Goal: Navigation & Orientation: Find specific page/section

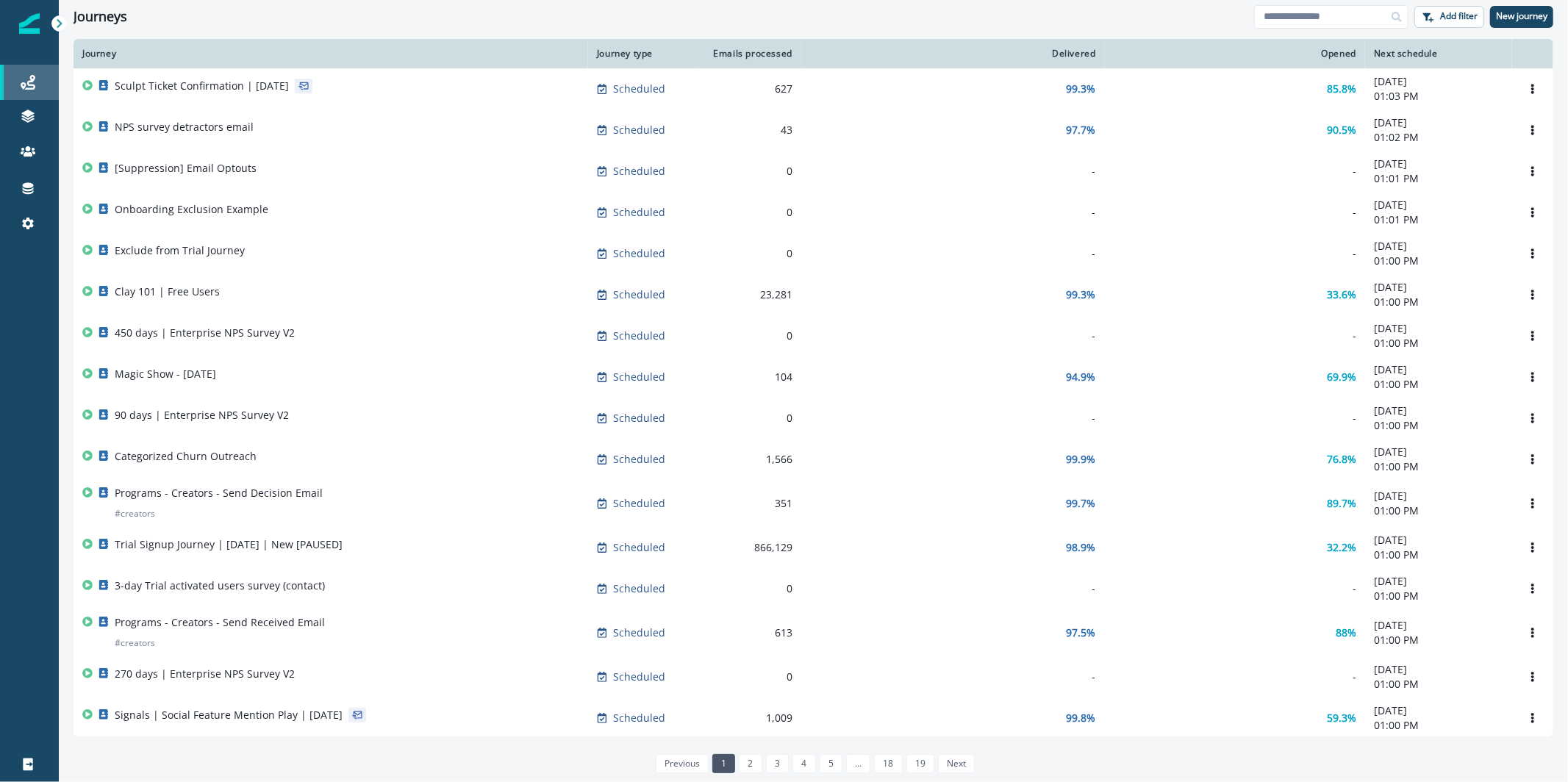
click at [16, 97] on link "Journeys" at bounding box center [29, 82] width 59 height 35
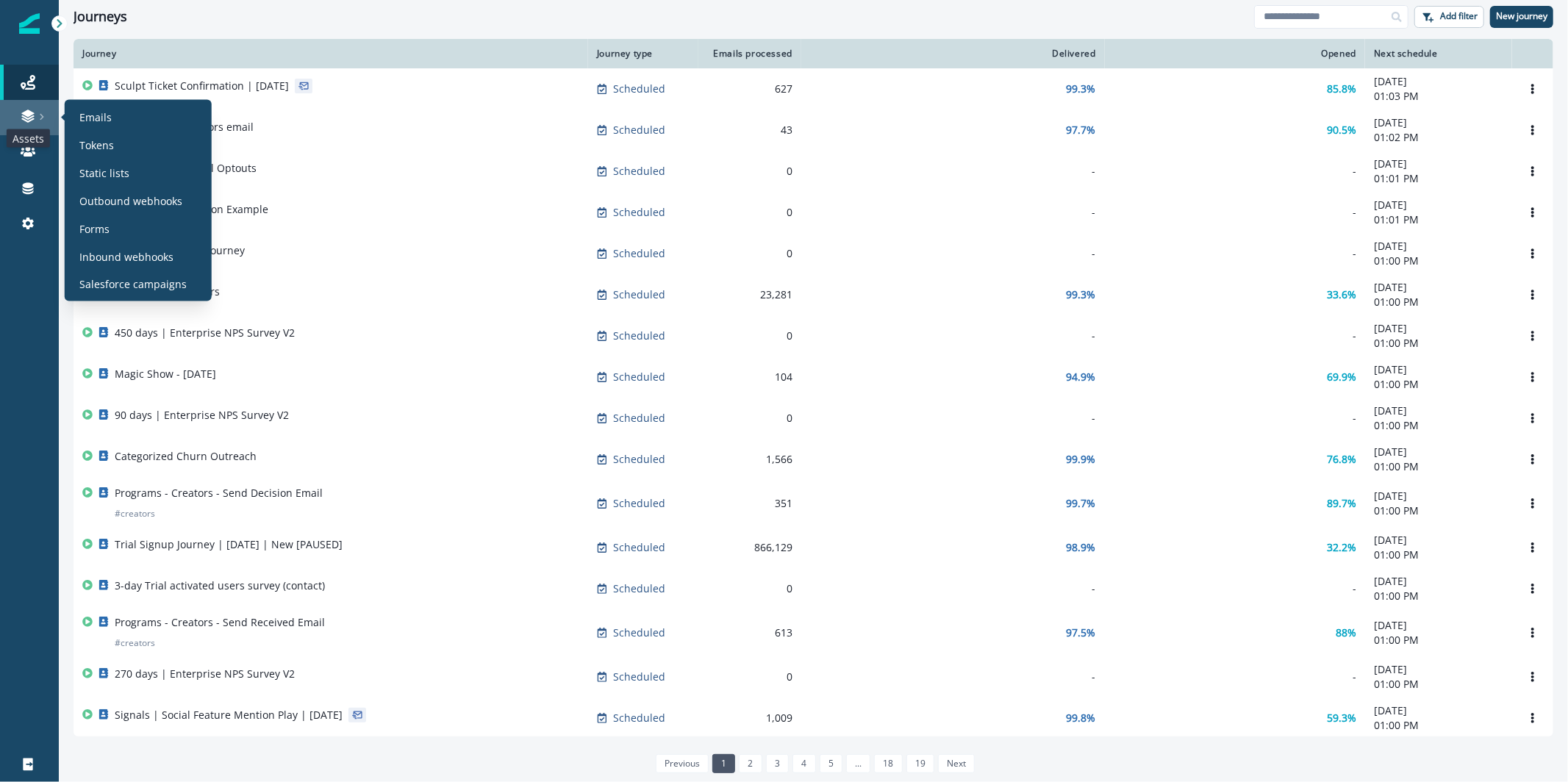
click at [28, 117] on icon at bounding box center [27, 115] width 15 height 15
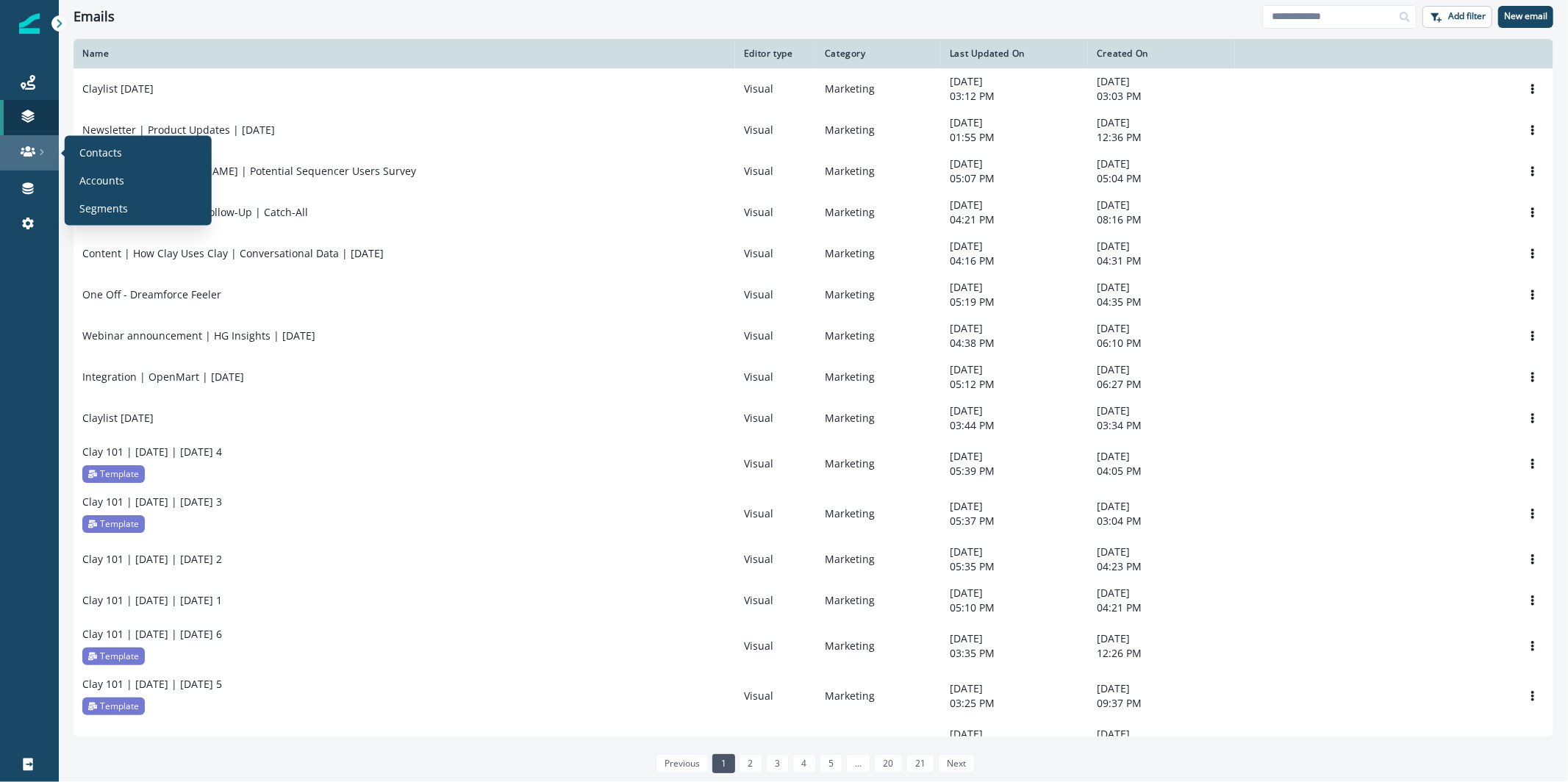
click at [40, 157] on div at bounding box center [29, 151] width 47 height 15
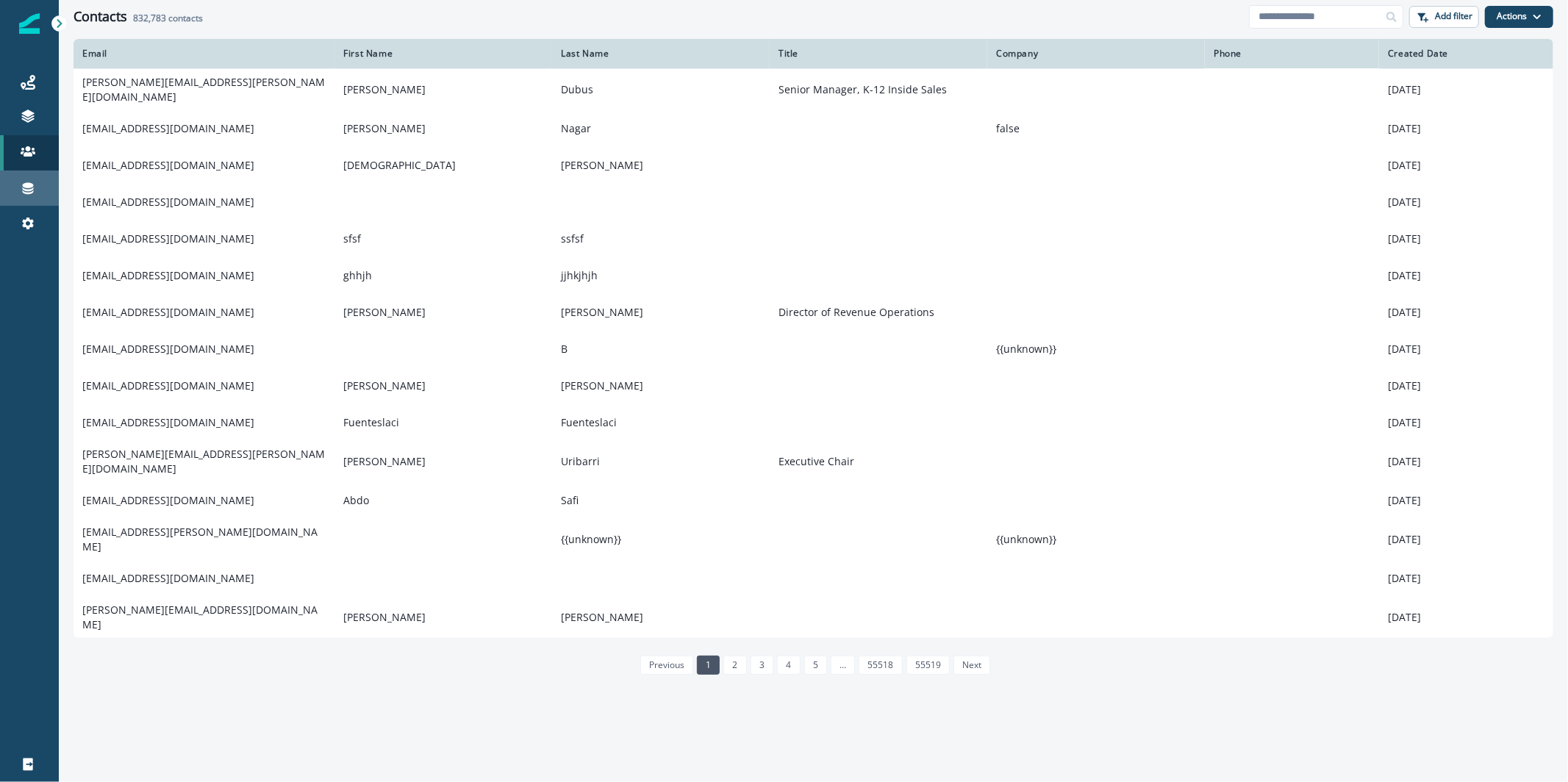
click at [40, 185] on div "Connections" at bounding box center [29, 188] width 47 height 17
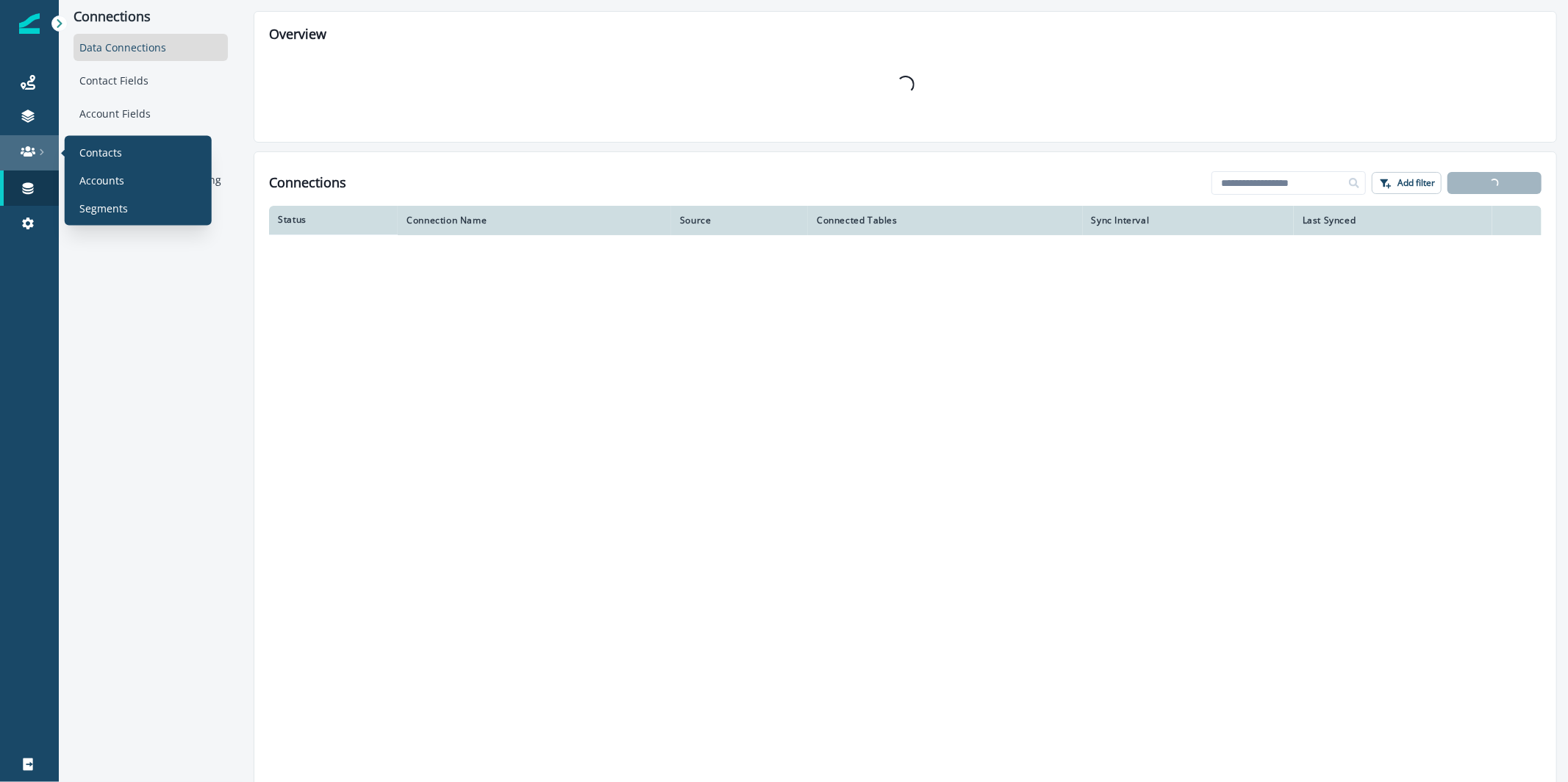
click at [37, 138] on link at bounding box center [29, 152] width 59 height 35
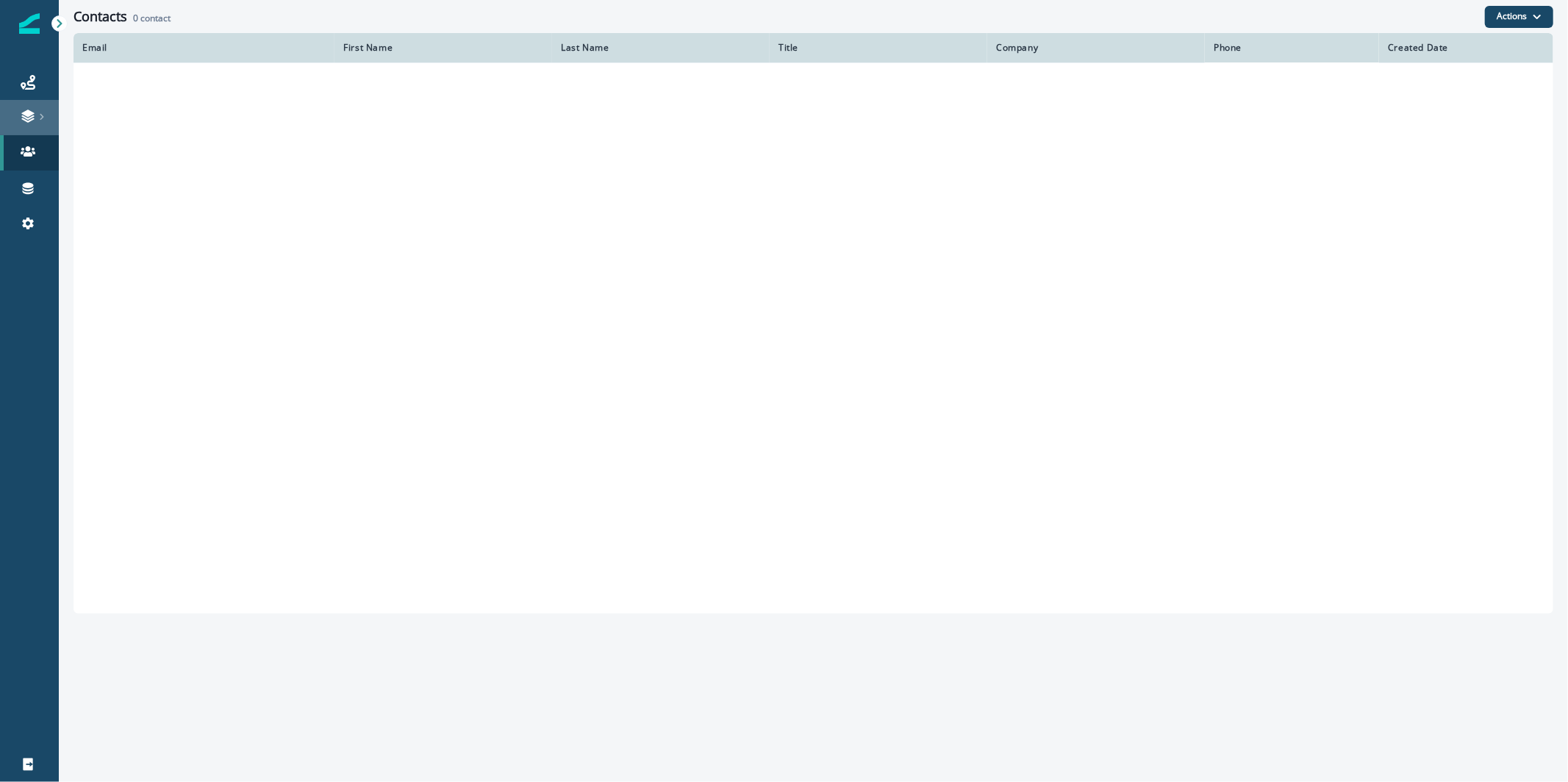
click at [39, 119] on icon at bounding box center [42, 116] width 7 height 7
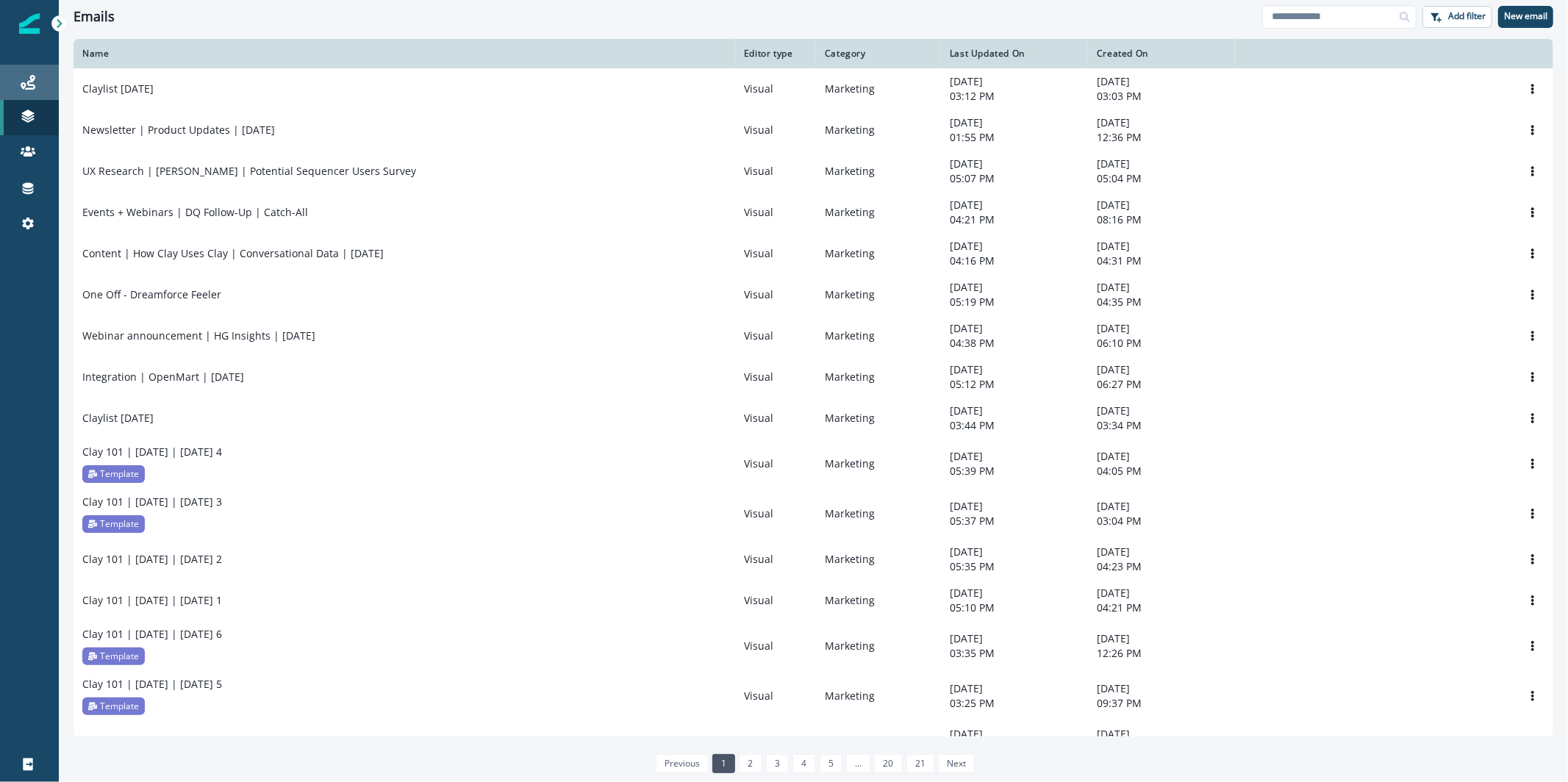
click at [30, 67] on link "Journeys" at bounding box center [29, 82] width 59 height 35
